Goal: Information Seeking & Learning: Find specific fact

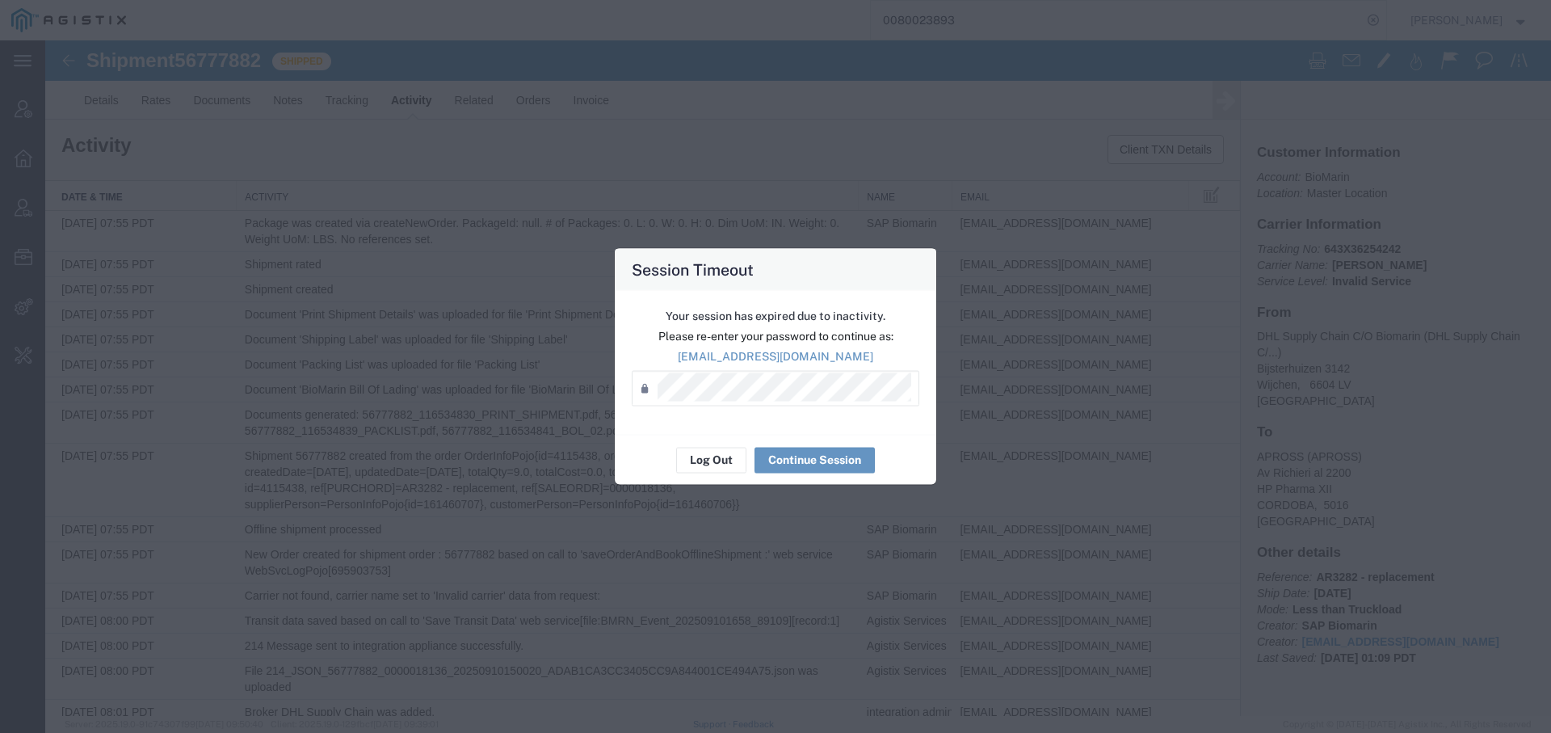
scroll to position [2511, 0]
click at [722, 467] on button "Log Out" at bounding box center [711, 460] width 70 height 26
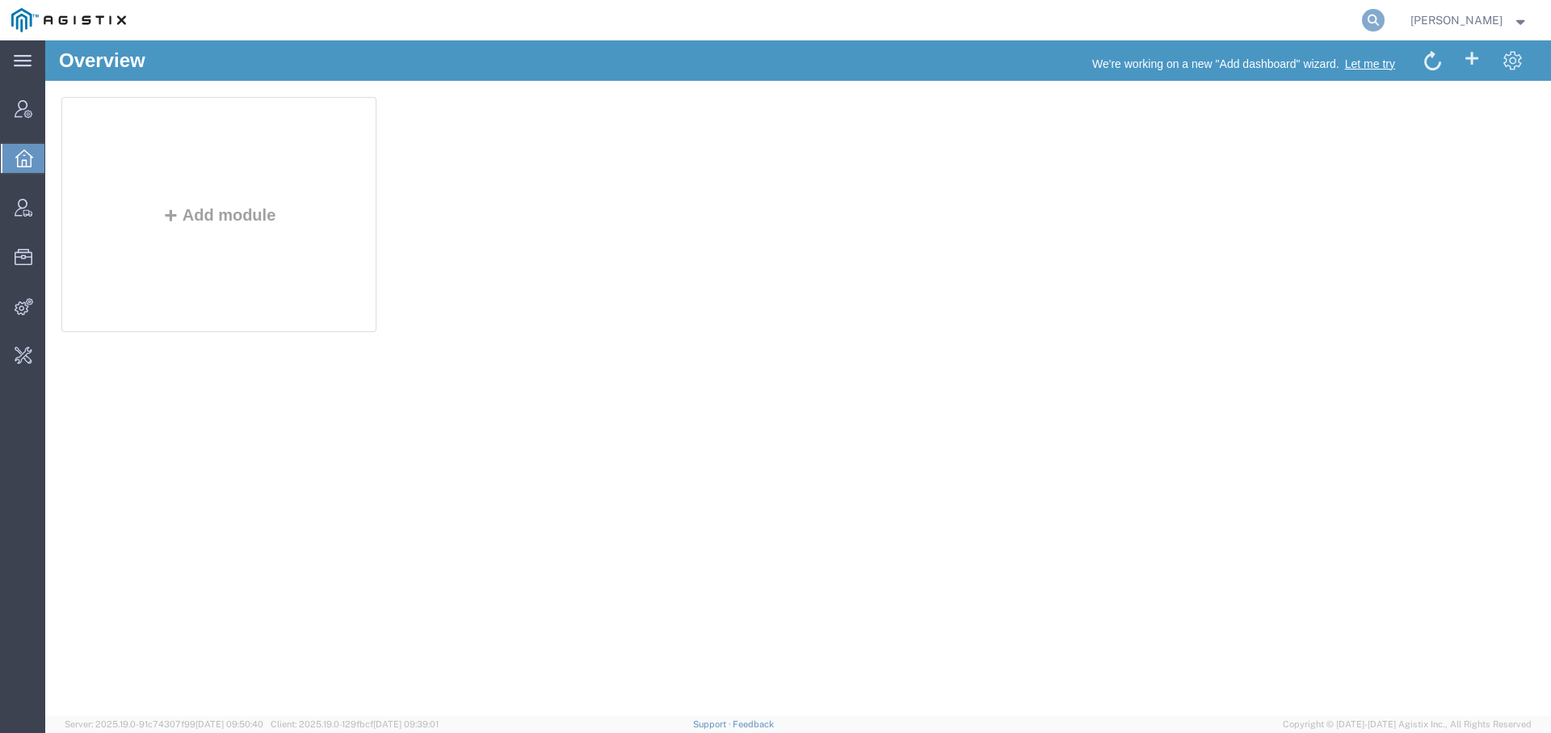
click at [1372, 21] on icon at bounding box center [1373, 20] width 23 height 23
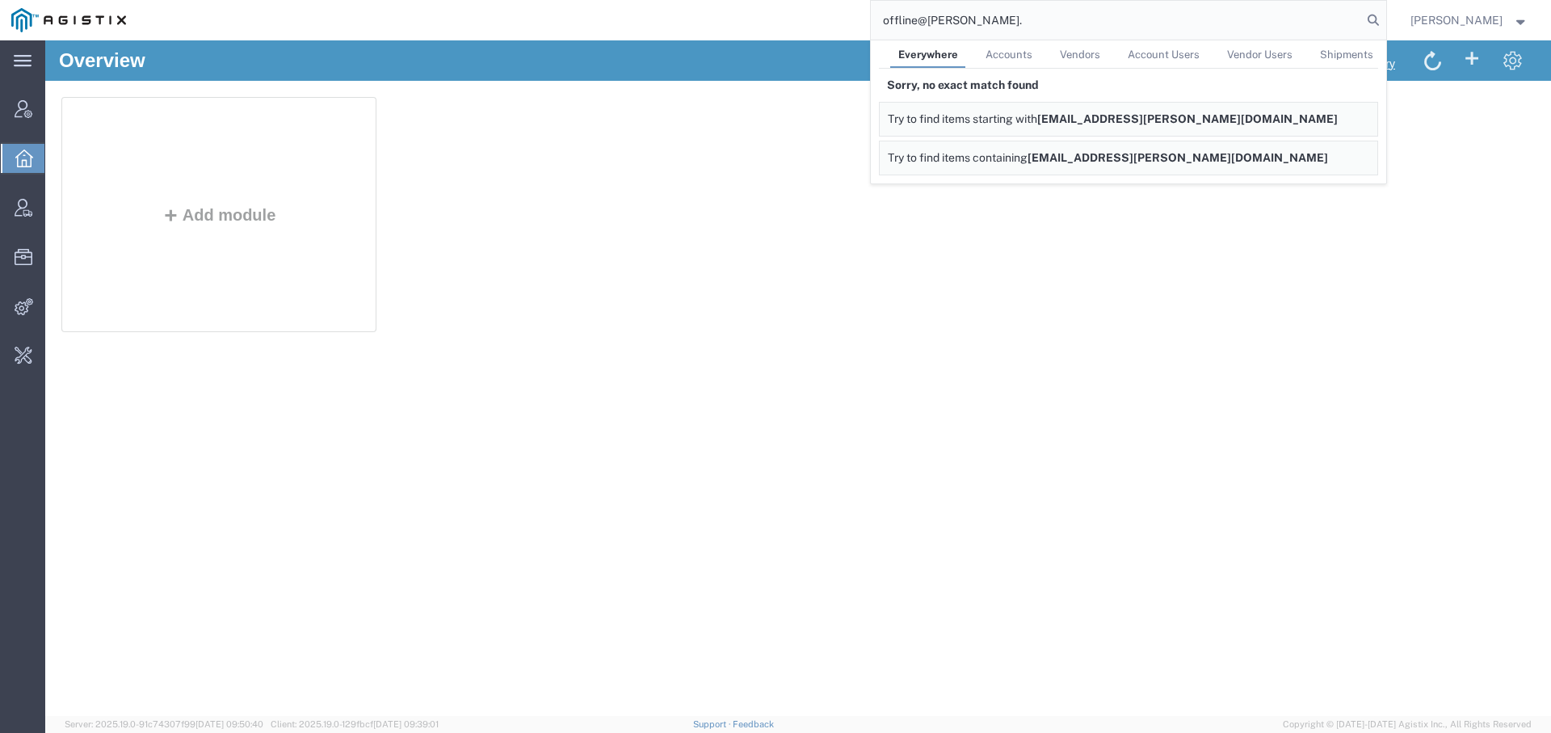
type input "offline@abbott."
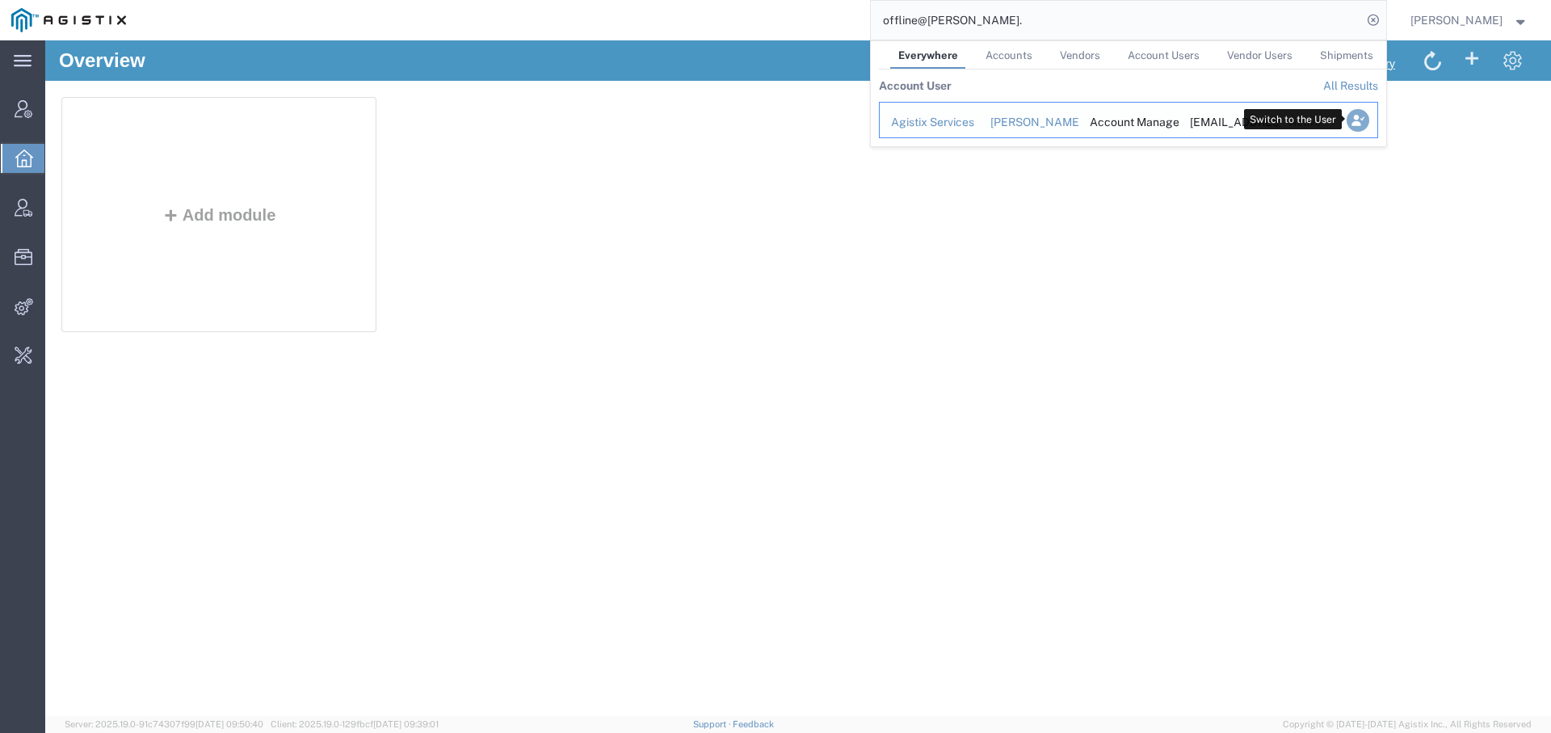
click at [1350, 124] on icon "Search Results" at bounding box center [1357, 120] width 23 height 23
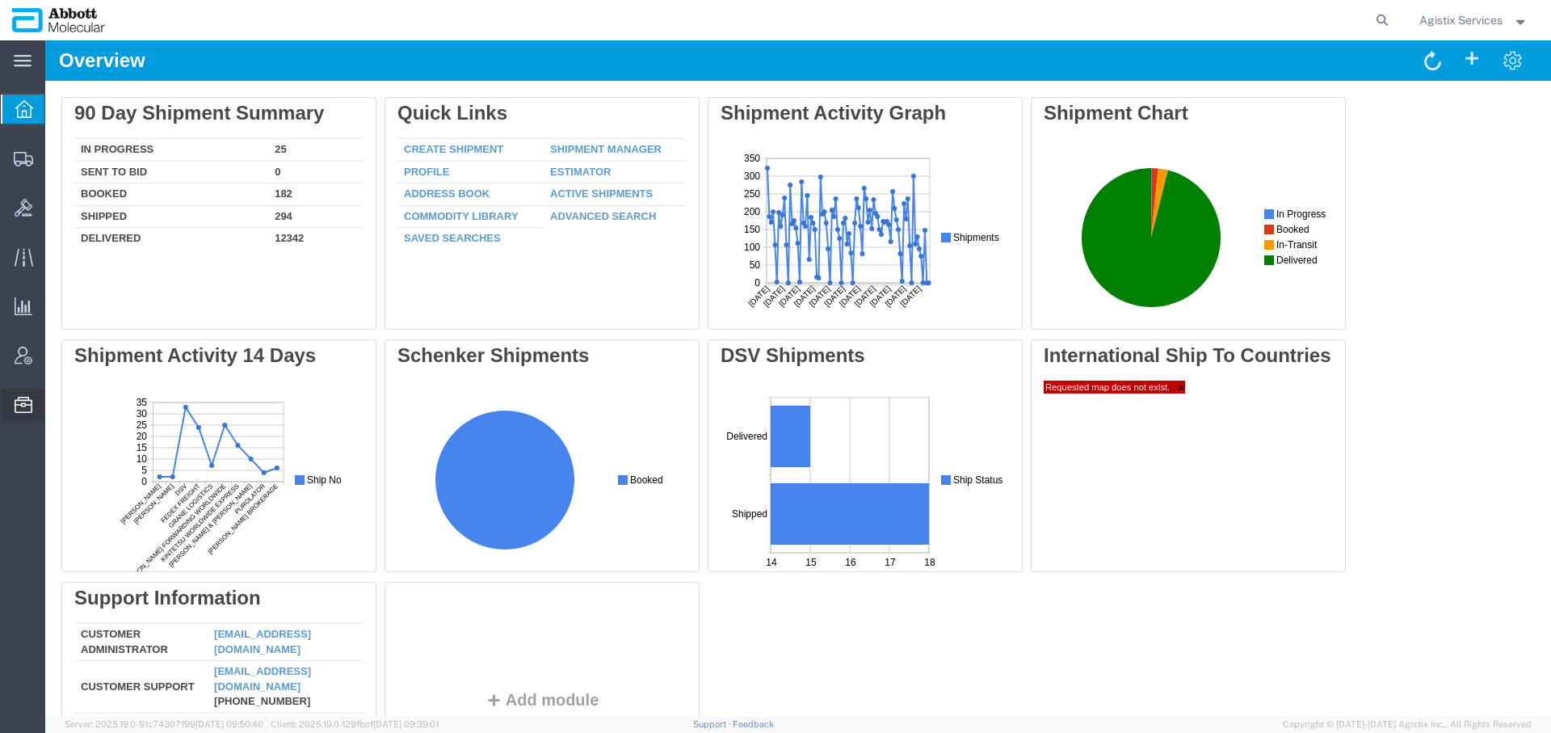
click at [0, 0] on span "Commodity Library" at bounding box center [0, 0] width 0 height 0
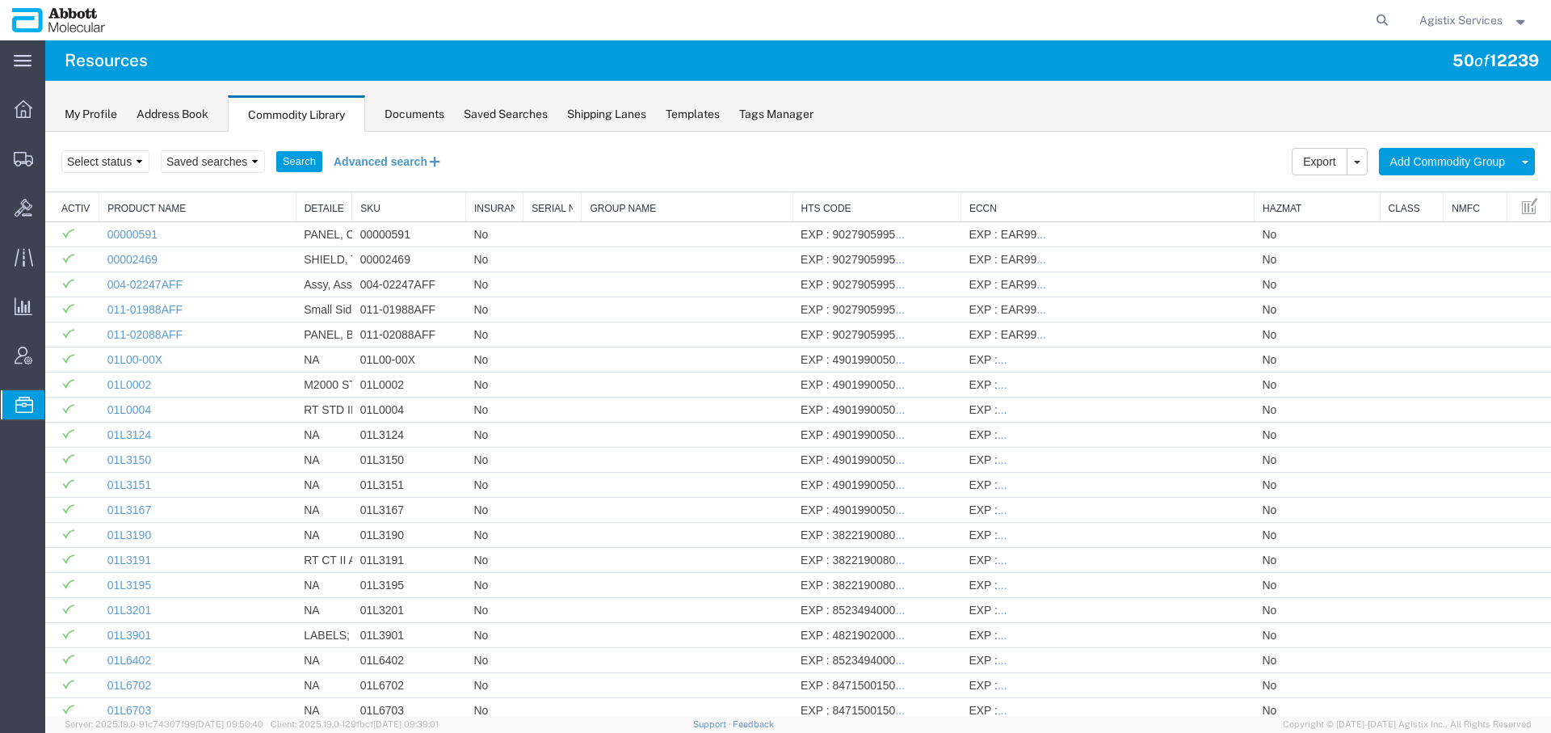
click at [402, 166] on button "Advanced search" at bounding box center [388, 161] width 132 height 27
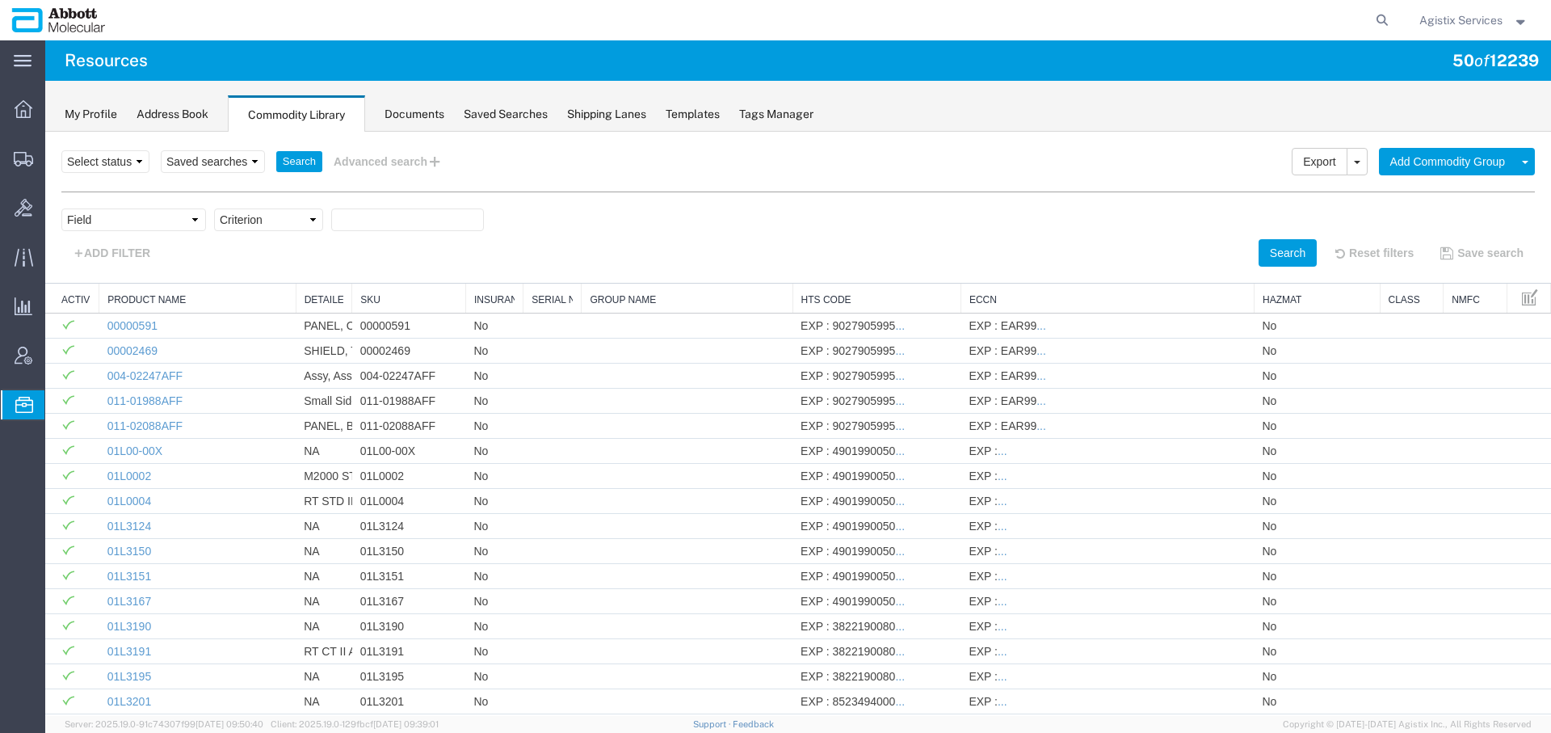
click at [148, 236] on div "Field Class Commodity Category Commodity Group Commodity Quantity Commodity Val…" at bounding box center [798, 223] width 1474 height 31
click at [173, 221] on select "Field Class Commodity Category Commodity Group Commodity Quantity Commodity Val…" at bounding box center [133, 219] width 145 height 23
select select "productName"
click at [61, 208] on select "Field Class Commodity Category Commodity Group Commodity Quantity Commodity Val…" at bounding box center [133, 219] width 145 height 23
click at [271, 221] on select "Criterion contains does not contain is is blank is not blank starts with" at bounding box center [268, 219] width 109 height 23
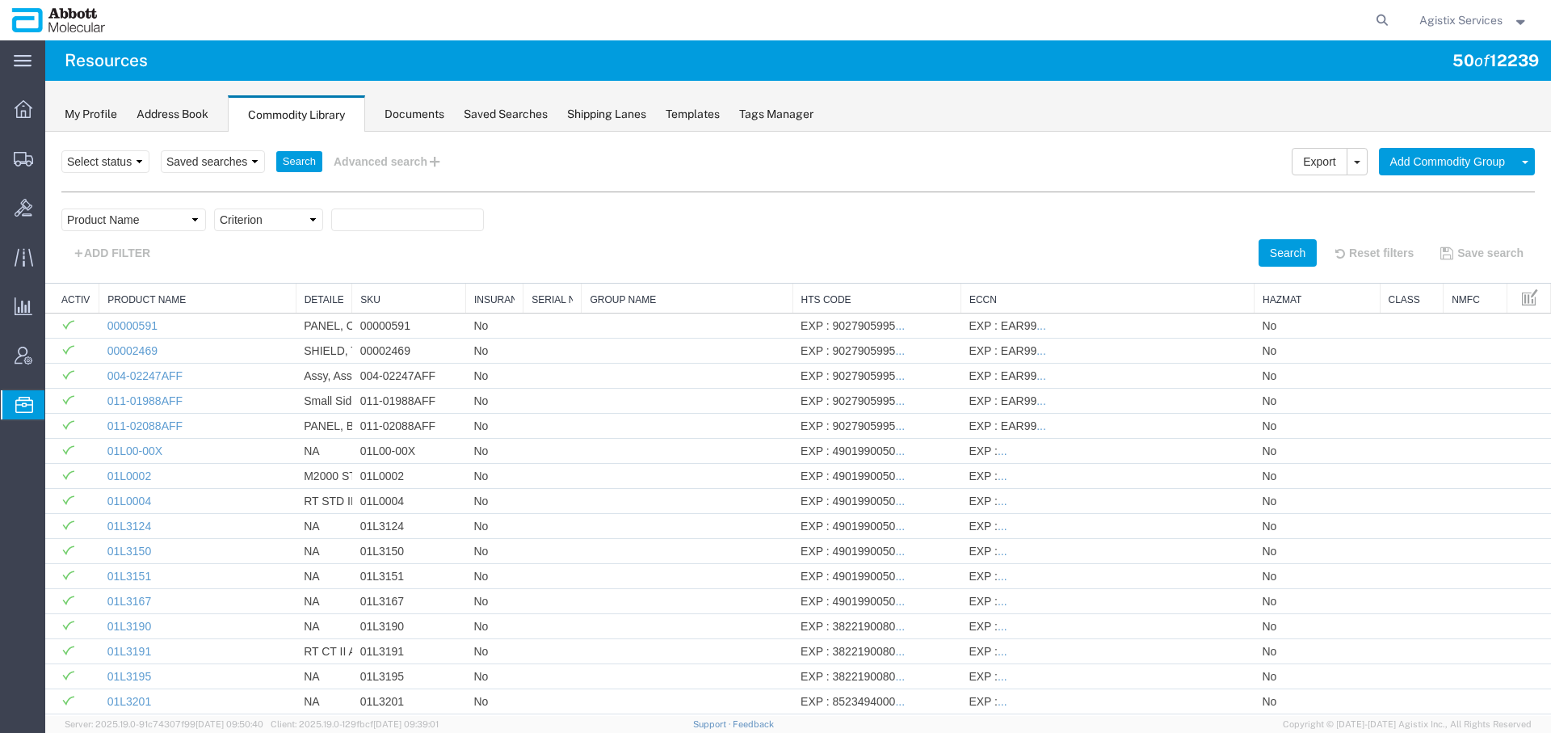
select select "contains"
click at [214, 208] on select "Criterion contains does not contain is is blank is not blank starts with" at bounding box center [268, 219] width 109 height 23
paste input "06K1224"
type input "06K1224"
click at [1262, 262] on button "Search" at bounding box center [1288, 252] width 58 height 27
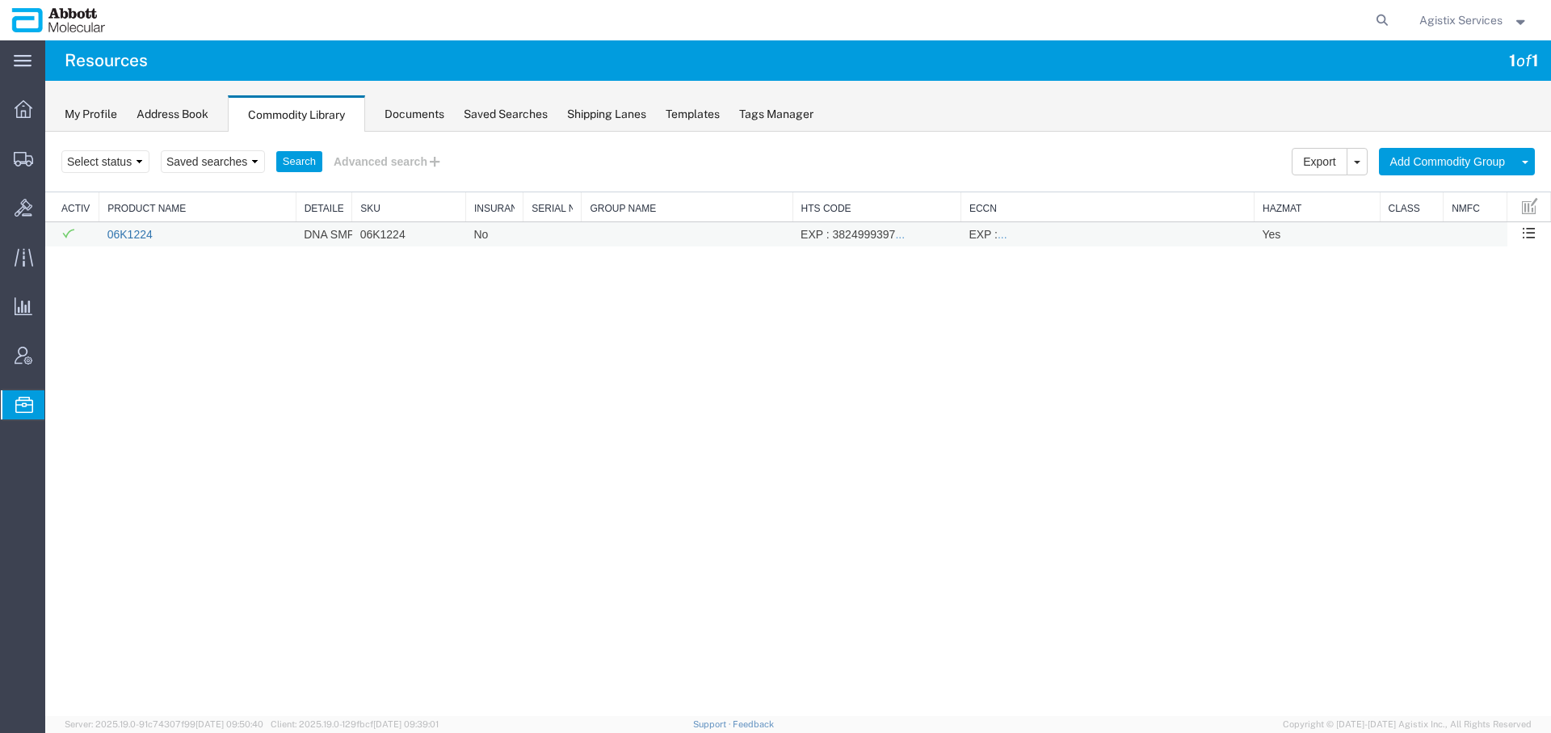
click at [134, 238] on link "06K1224" at bounding box center [129, 234] width 45 height 13
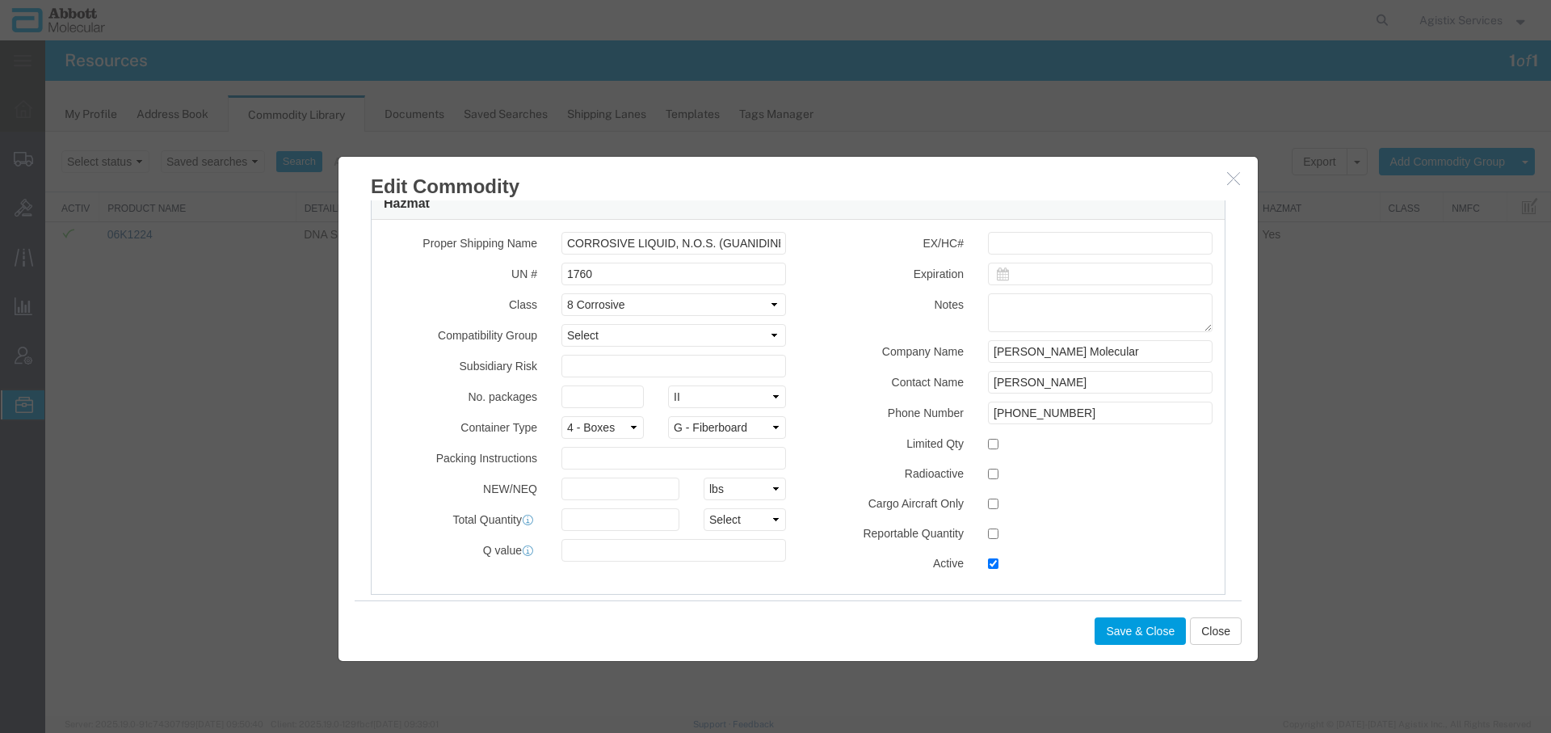
scroll to position [524, 0]
